Goal: Check status

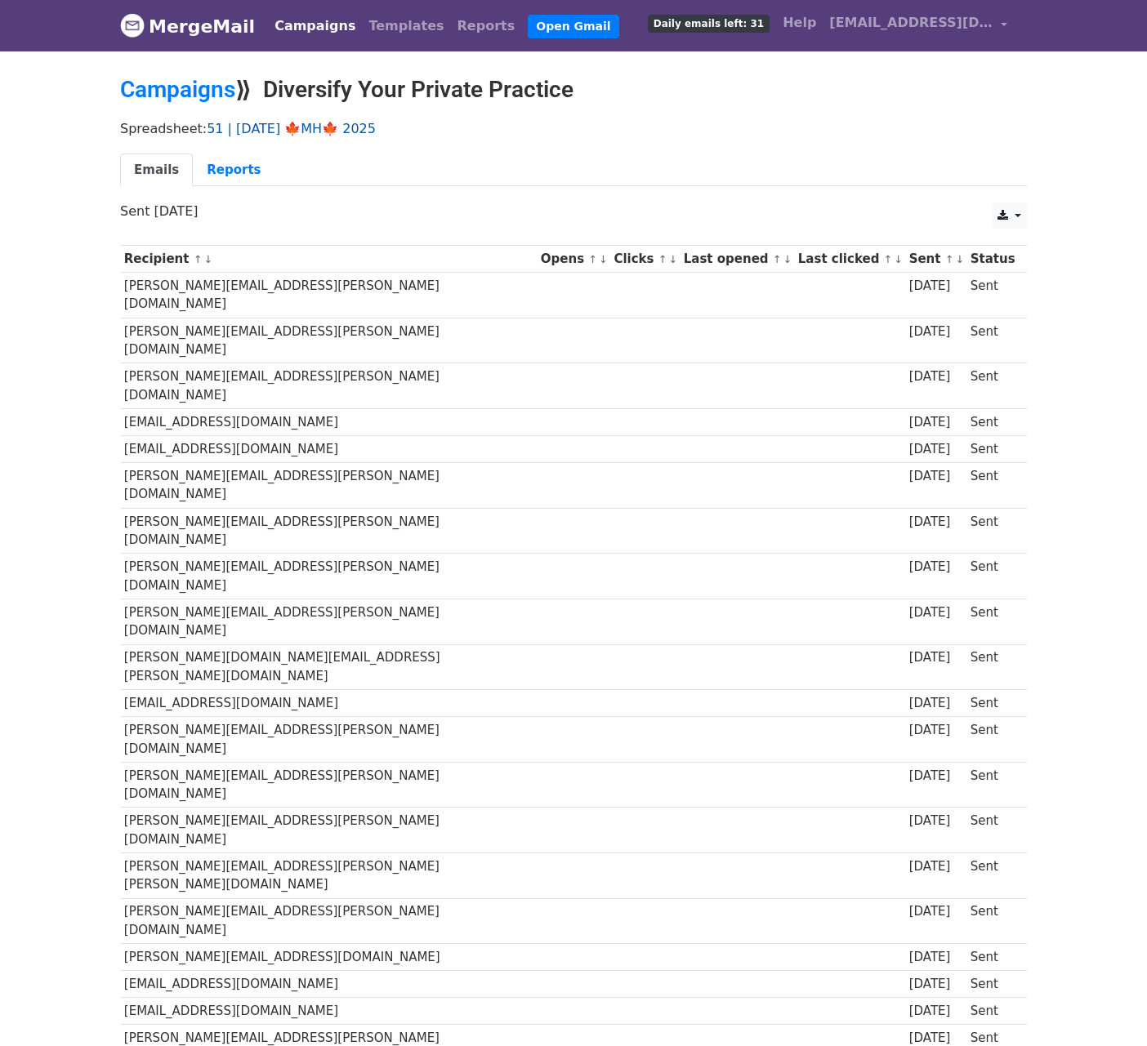
click at [296, 126] on link "51 | [DATE] 🍁MH🍁 2025" at bounding box center [291, 129] width 169 height 16
